Goal: Transaction & Acquisition: Purchase product/service

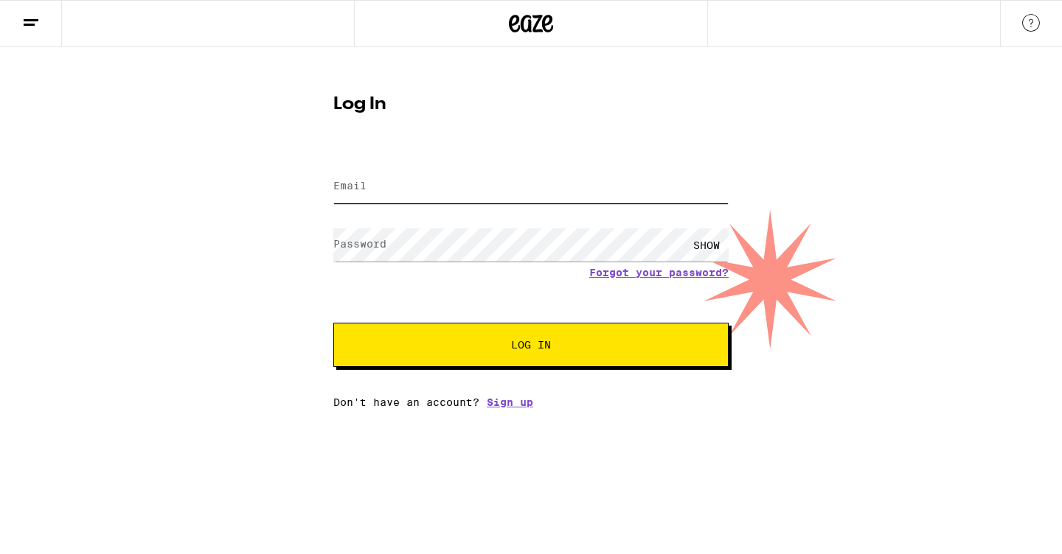
type input "[PERSON_NAME][EMAIL_ADDRESS][DOMAIN_NAME]"
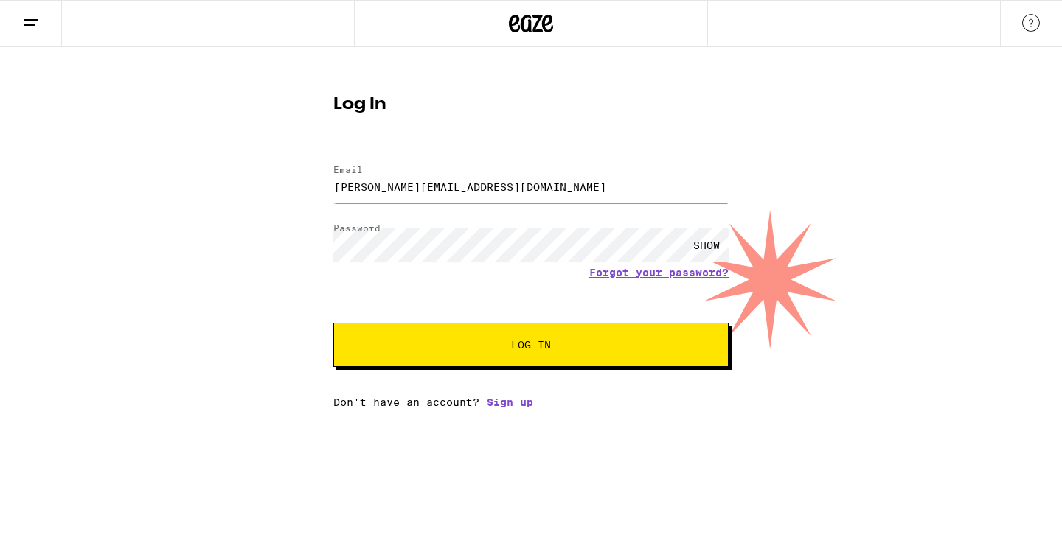
click at [464, 350] on span "Log In" at bounding box center [531, 345] width 276 height 10
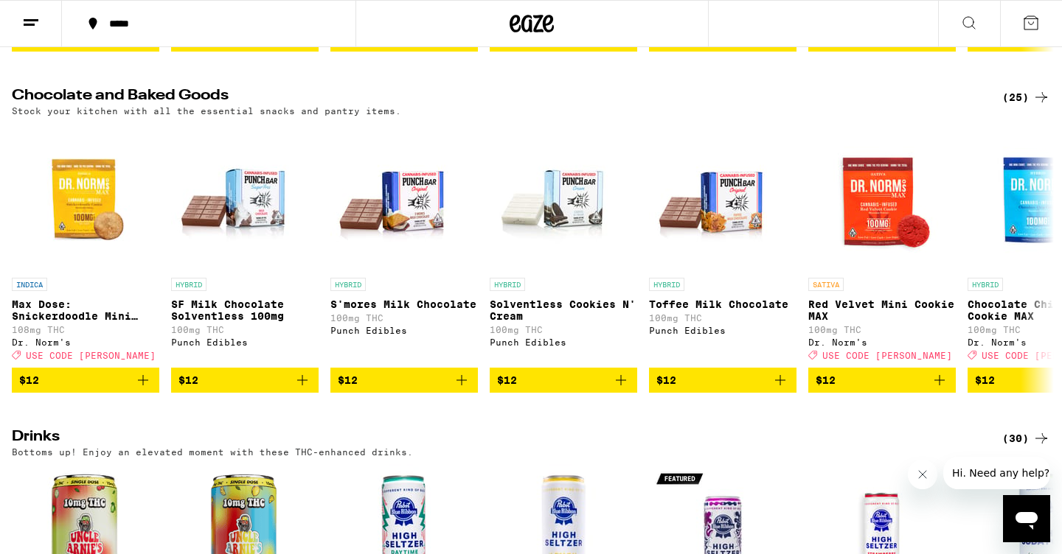
scroll to position [3945, 0]
